Goal: Information Seeking & Learning: Learn about a topic

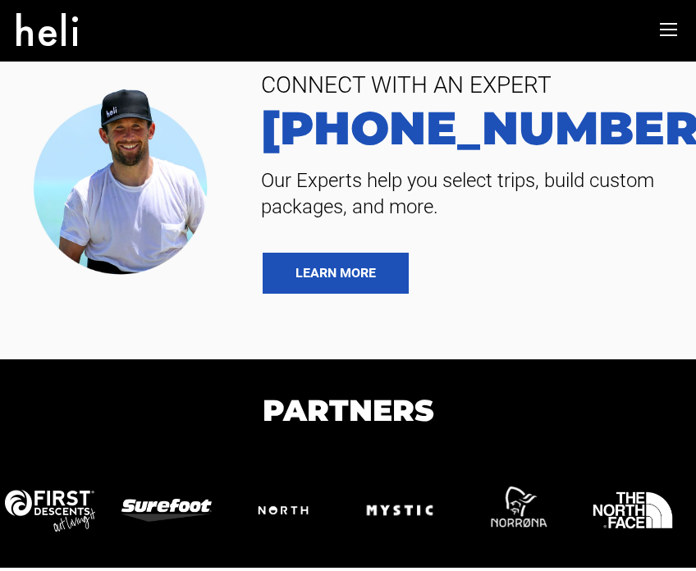
type input "Heli Skiing"
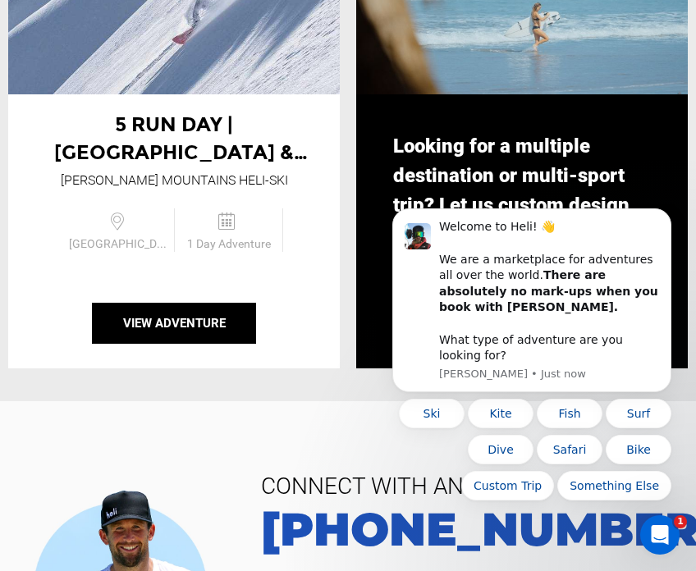
scroll to position [2631, 0]
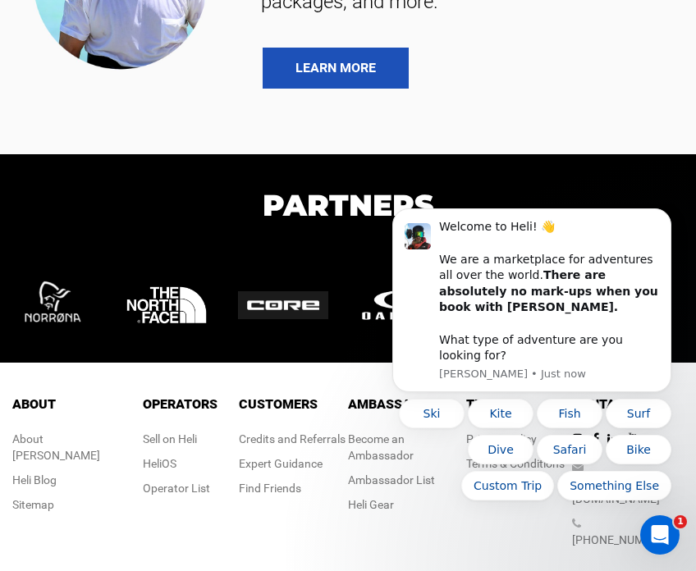
click at [388, 501] on body "Welcome to Heli! 👋 We are a marketplace for adventures all over the world. Ther…" at bounding box center [531, 384] width 315 height 346
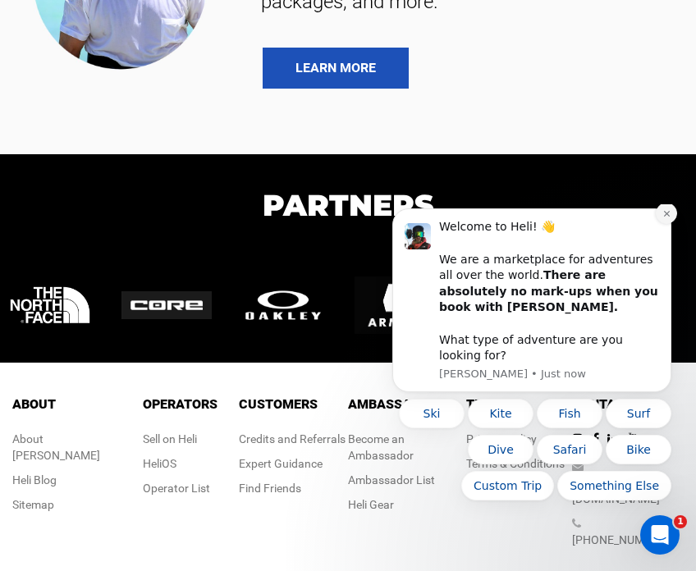
click at [671, 218] on icon "Dismiss notification" at bounding box center [667, 213] width 9 height 9
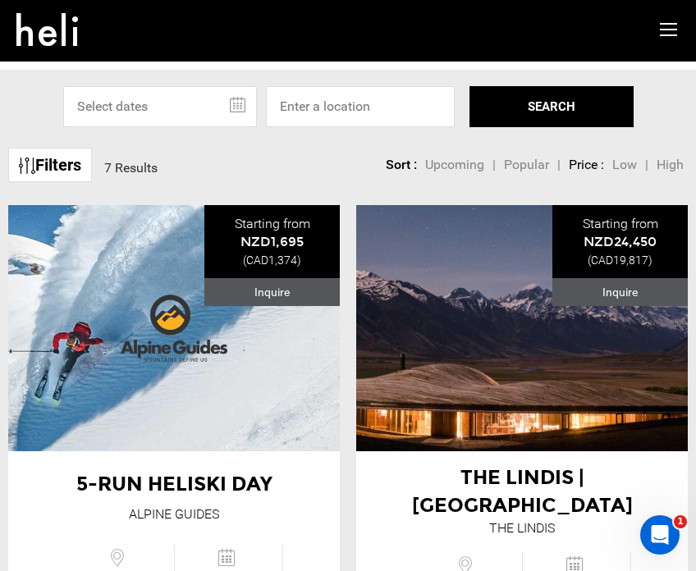
scroll to position [0, 0]
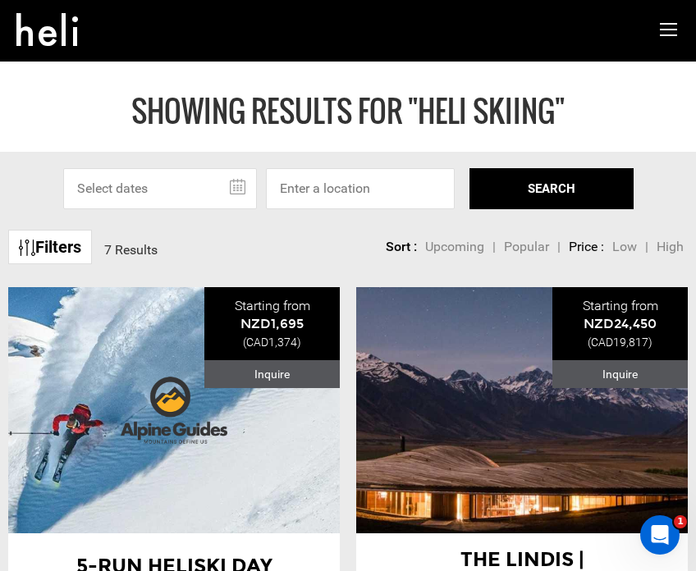
click at [676, 30] on icon at bounding box center [668, 30] width 17 height 19
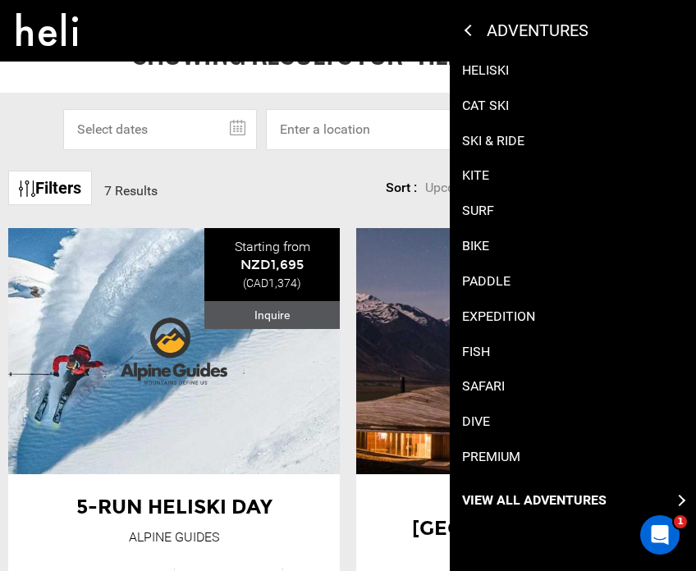
scroll to position [66, 0]
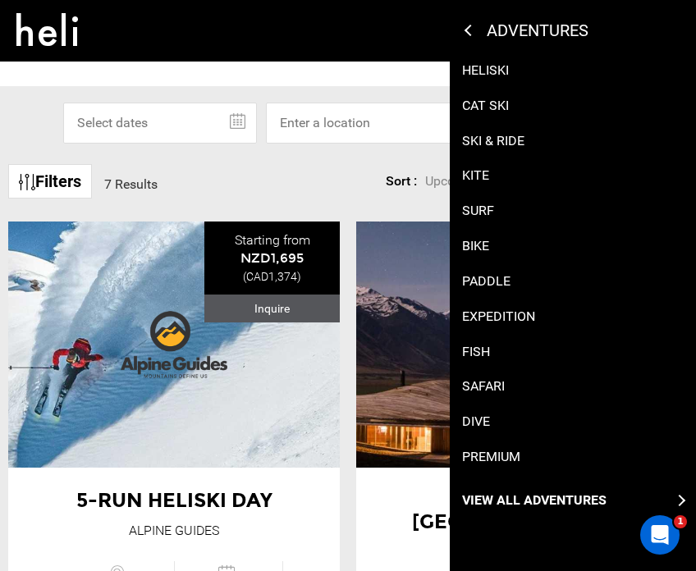
click at [531, 498] on p "View All Adventures" at bounding box center [534, 501] width 145 height 19
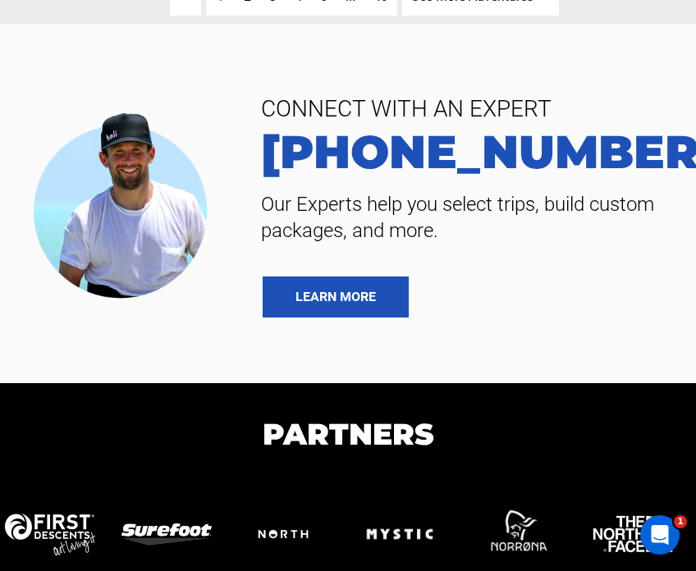
scroll to position [6315, 0]
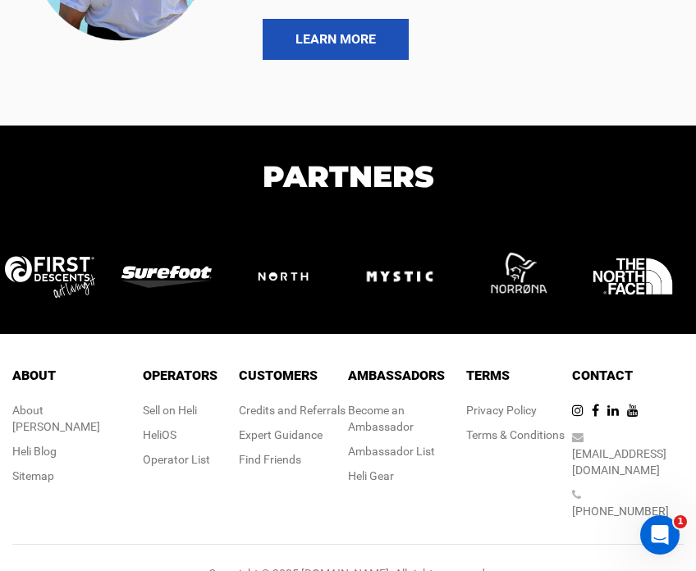
type input "Heli Skiing"
